Goal: Task Accomplishment & Management: Manage account settings

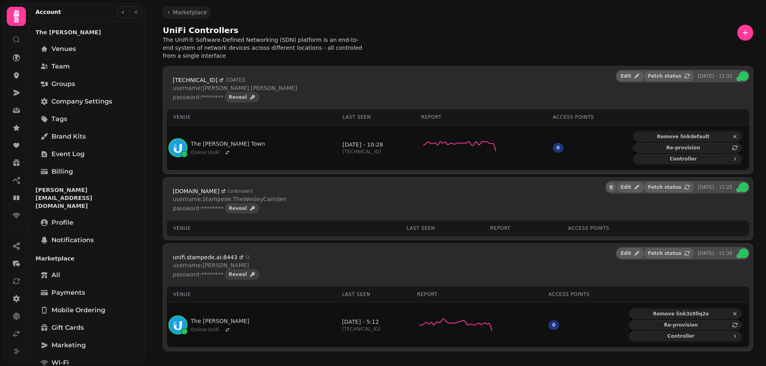
click at [8, 296] on nav at bounding box center [17, 300] width 26 height 124
click at [16, 300] on icon at bounding box center [16, 298] width 7 height 7
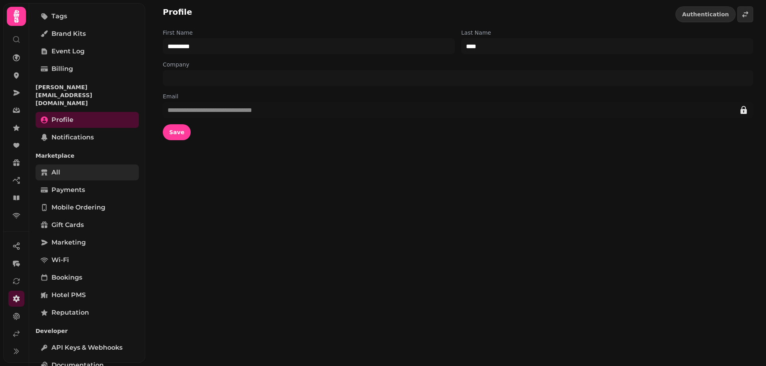
scroll to position [105, 0]
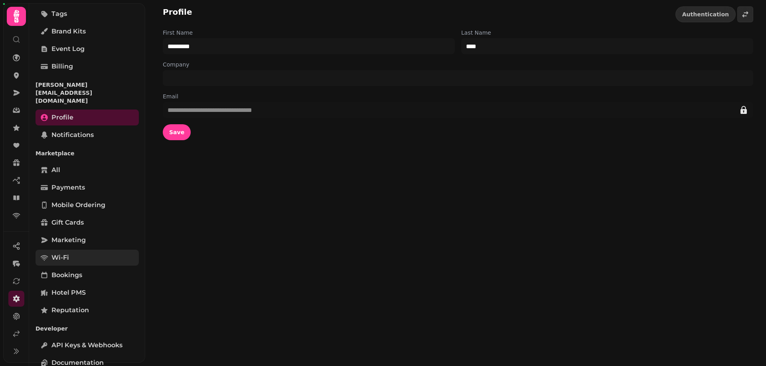
click at [71, 250] on link "Wi-Fi" at bounding box center [86, 258] width 103 height 16
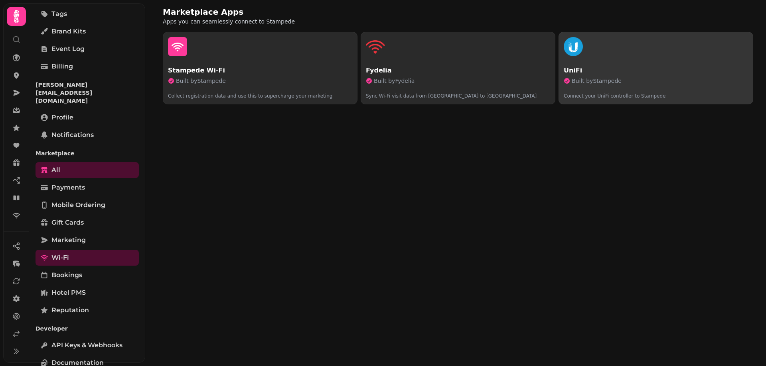
click at [636, 67] on p "UniFi" at bounding box center [655, 71] width 184 height 10
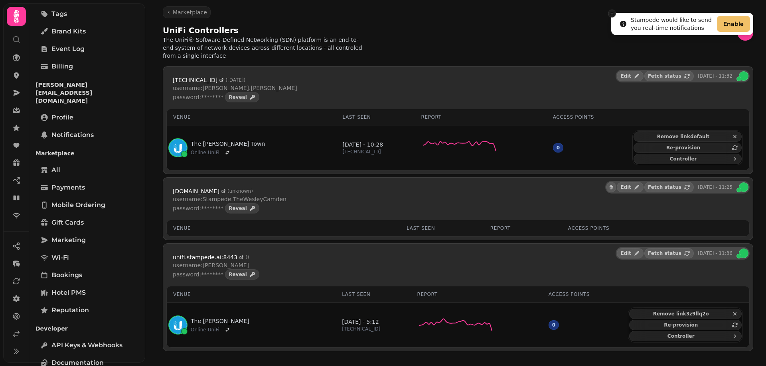
click at [610, 12] on icon "Close toast" at bounding box center [611, 13] width 5 height 5
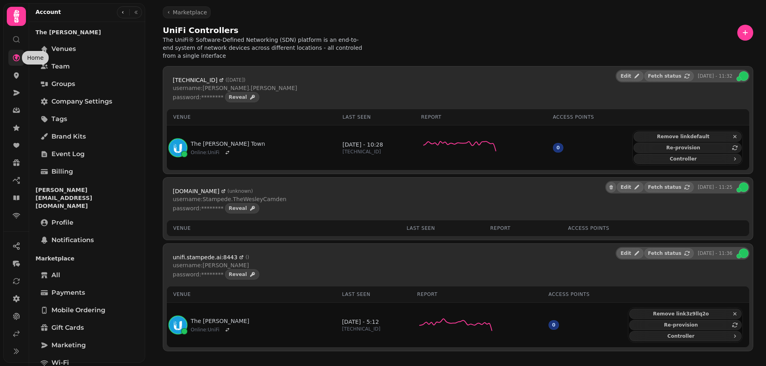
click at [16, 57] on icon at bounding box center [16, 57] width 7 height 7
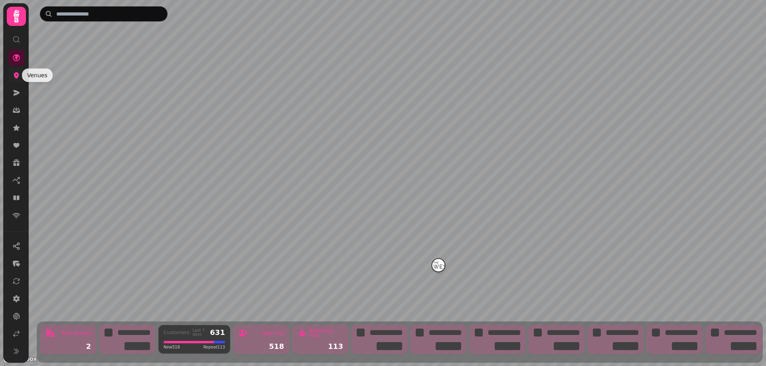
click at [16, 75] on icon at bounding box center [16, 75] width 8 height 8
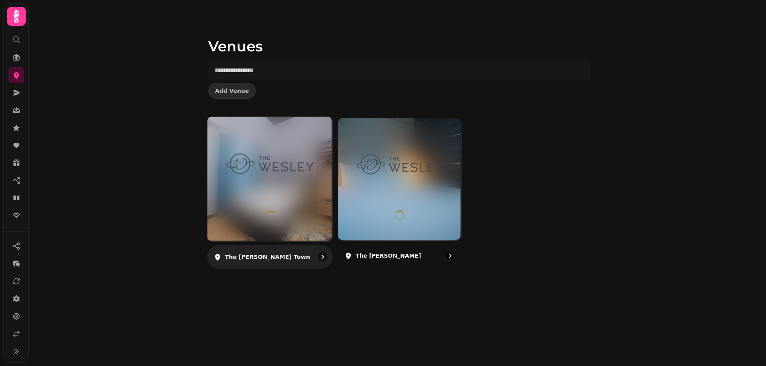
click at [275, 195] on div at bounding box center [269, 179] width 125 height 125
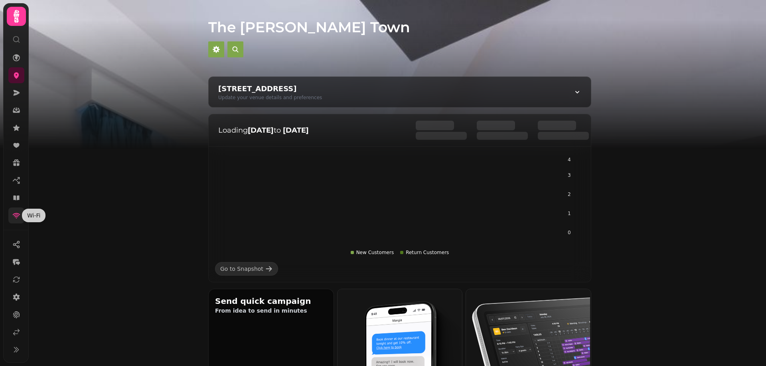
click at [18, 215] on icon at bounding box center [16, 216] width 8 height 8
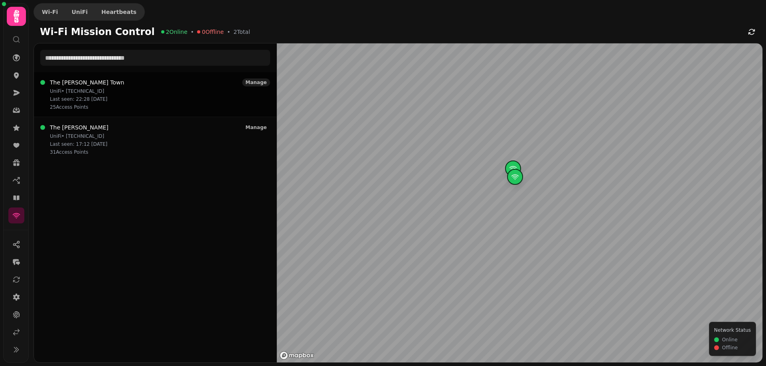
click at [254, 82] on span "Manage" at bounding box center [255, 82] width 21 height 5
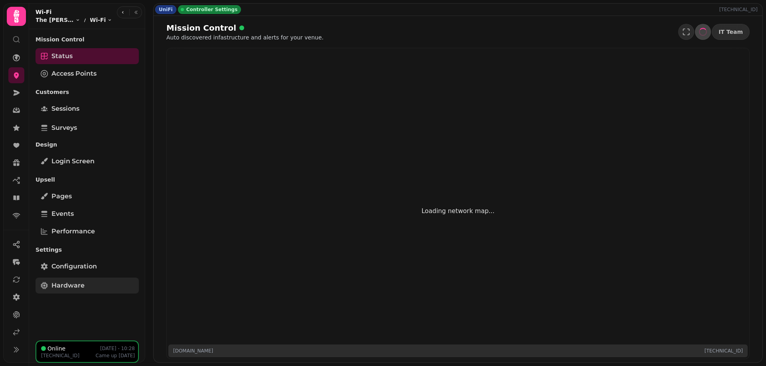
click at [83, 280] on link "Hardware" at bounding box center [86, 286] width 103 height 16
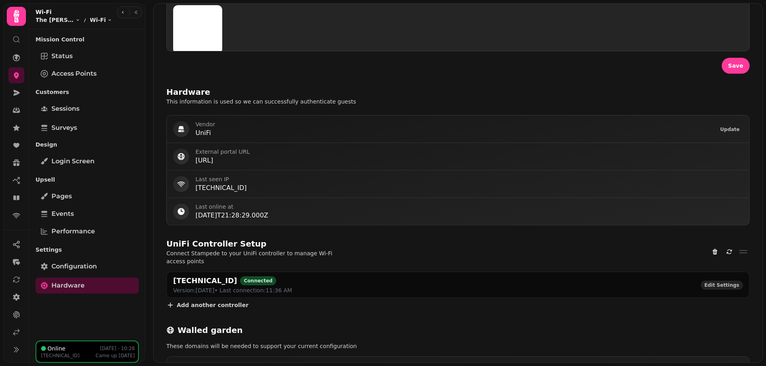
scroll to position [347, 0]
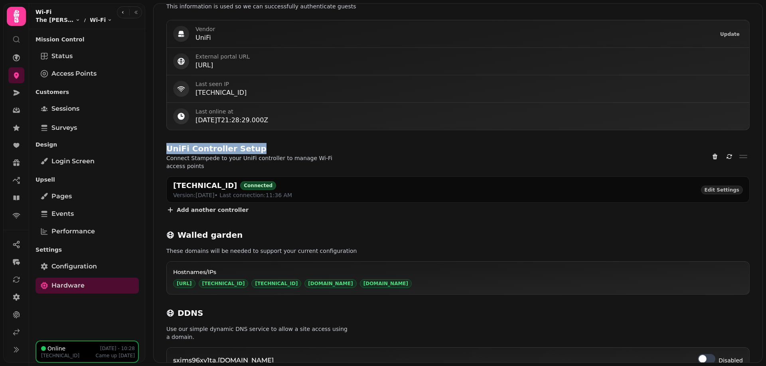
drag, startPoint x: 166, startPoint y: 149, endPoint x: 249, endPoint y: 144, distance: 83.1
click at [249, 144] on div "UniFi Controller Setup" at bounding box center [268, 148] width 204 height 11
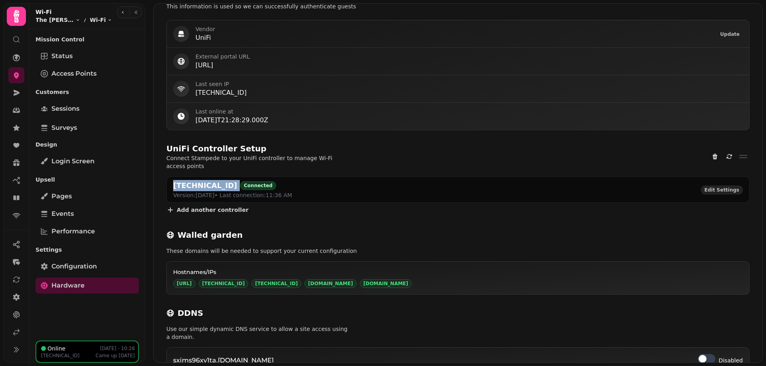
drag, startPoint x: 172, startPoint y: 177, endPoint x: 224, endPoint y: 181, distance: 52.4
click at [224, 181] on div "51.219.194.118 Connected Version: 9.3.45 • Last connection: 11:36 AM Edit Setti…" at bounding box center [458, 190] width 582 height 26
click at [411, 142] on div "Hardware This information is used so we can successfully authenticate guests Ve…" at bounding box center [458, 182] width 609 height 395
click at [213, 207] on span "Add another controller" at bounding box center [215, 210] width 72 height 6
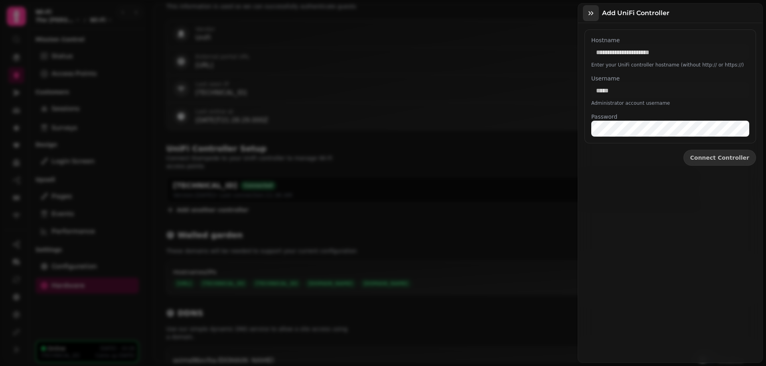
click at [594, 11] on icon "button" at bounding box center [591, 13] width 8 height 8
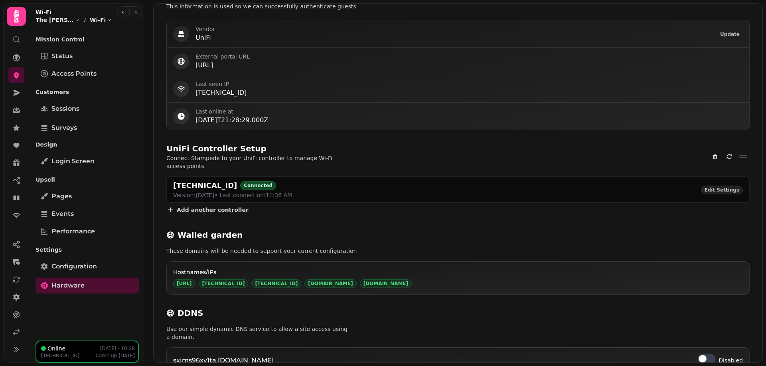
scroll to position [347, 0]
click at [199, 207] on span "Add another controller" at bounding box center [213, 210] width 72 height 6
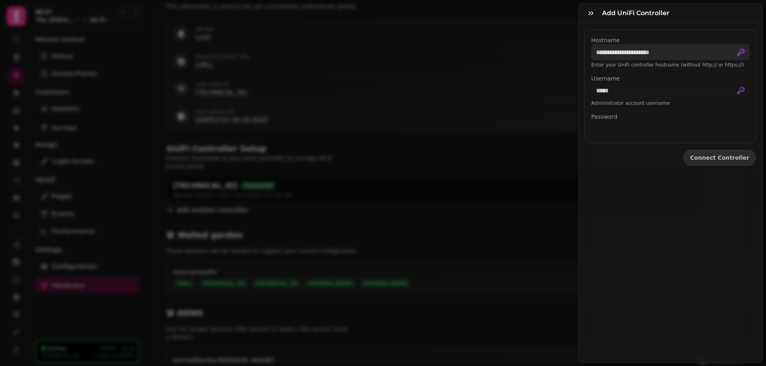
click at [620, 49] on input "Hostname" at bounding box center [670, 52] width 158 height 16
click at [620, 90] on input "Username" at bounding box center [670, 91] width 158 height 16
click at [596, 14] on button "button" at bounding box center [591, 13] width 16 height 16
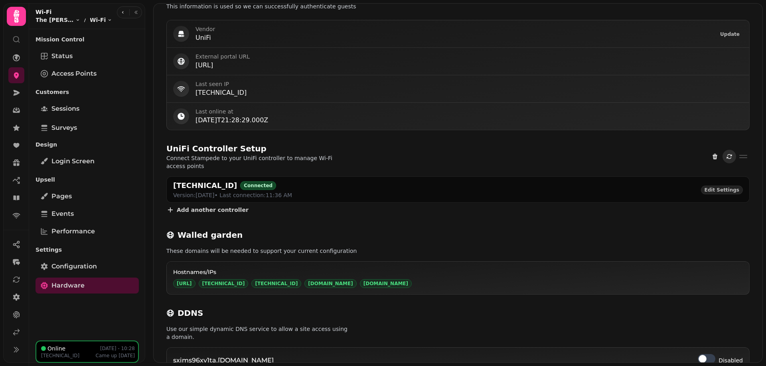
click at [728, 154] on icon "Refresh" at bounding box center [729, 157] width 6 height 6
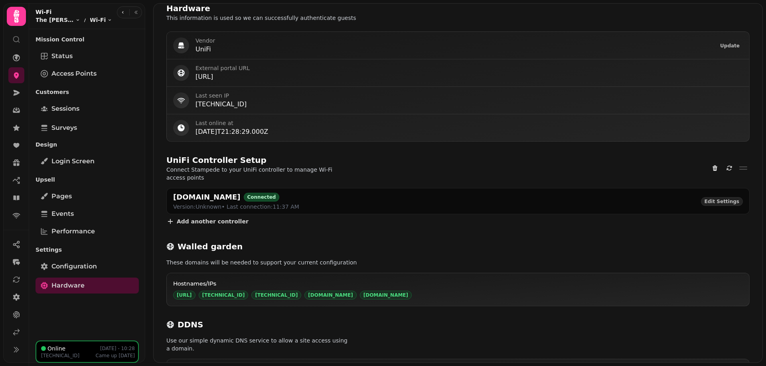
scroll to position [347, 0]
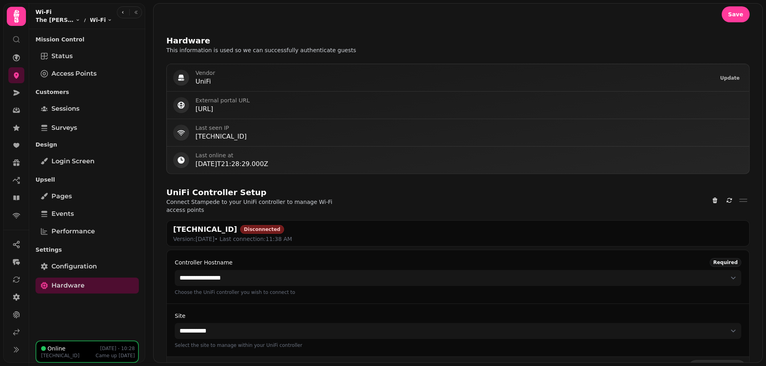
scroll to position [279, 0]
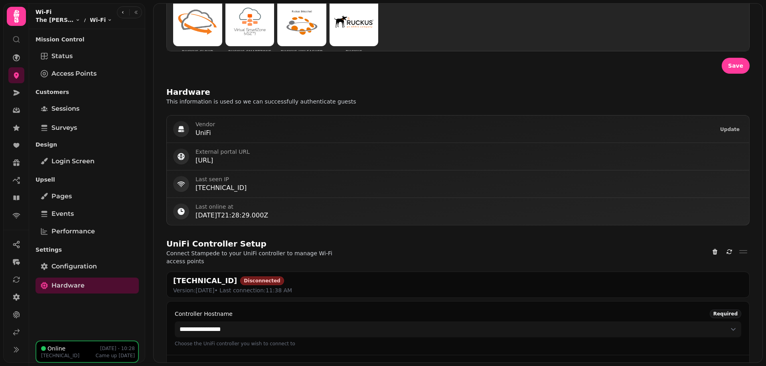
scroll to position [352, 0]
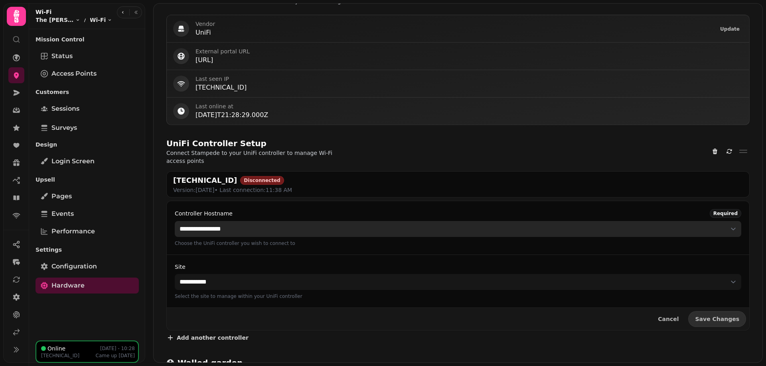
click at [175, 221] on select "**********" at bounding box center [458, 229] width 566 height 16
select select "**********"
click option "**********" at bounding box center [0, 0] width 0 height 0
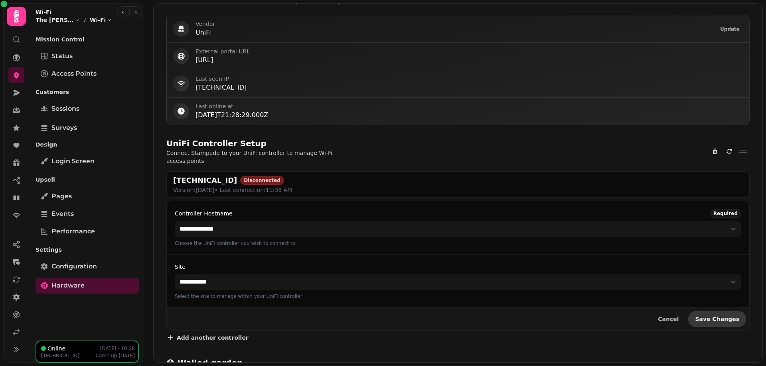
click at [711, 311] on button "Save Changes" at bounding box center [717, 319] width 58 height 16
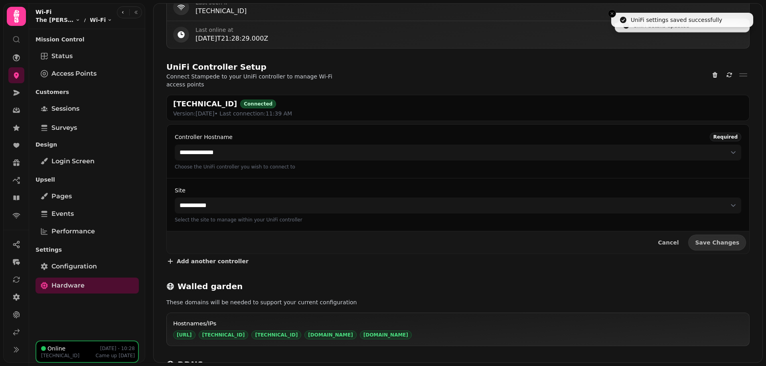
scroll to position [480, 0]
